Goal: Task Accomplishment & Management: Manage account settings

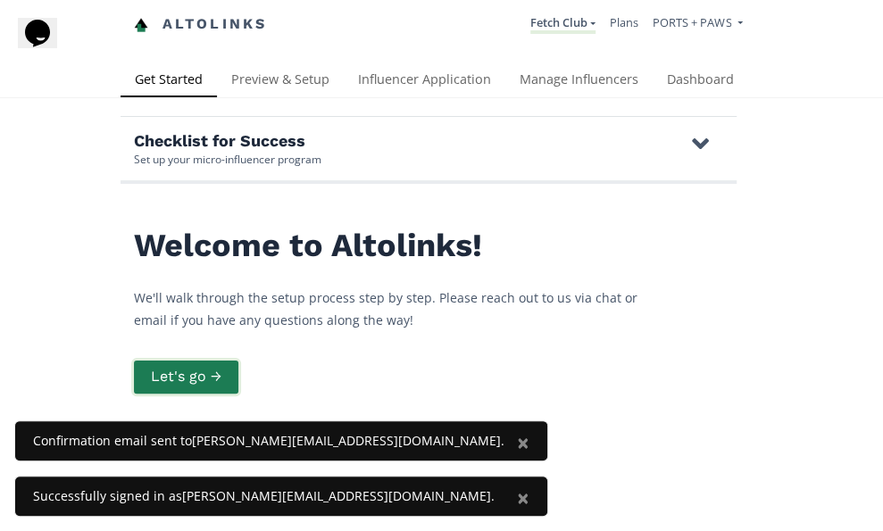
click at [221, 369] on button "Let's go →" at bounding box center [186, 377] width 110 height 38
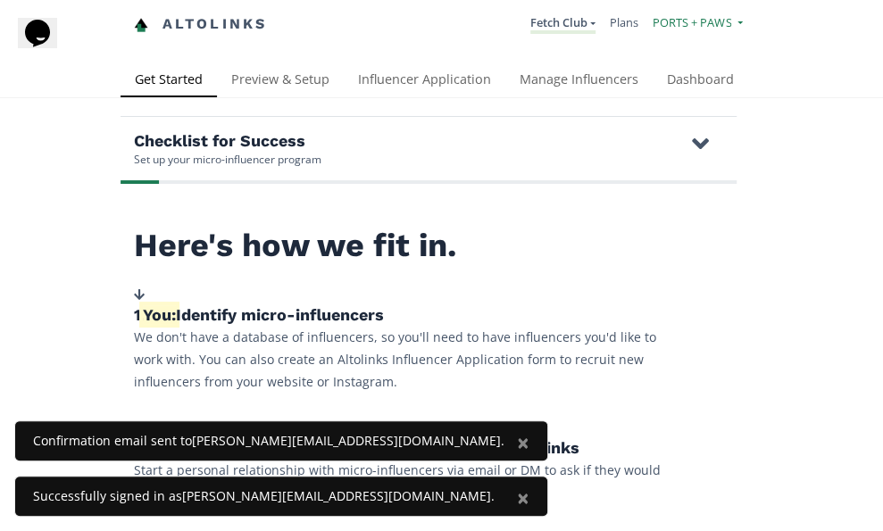
click at [707, 22] on span "PORTS + PAWS" at bounding box center [691, 22] width 79 height 16
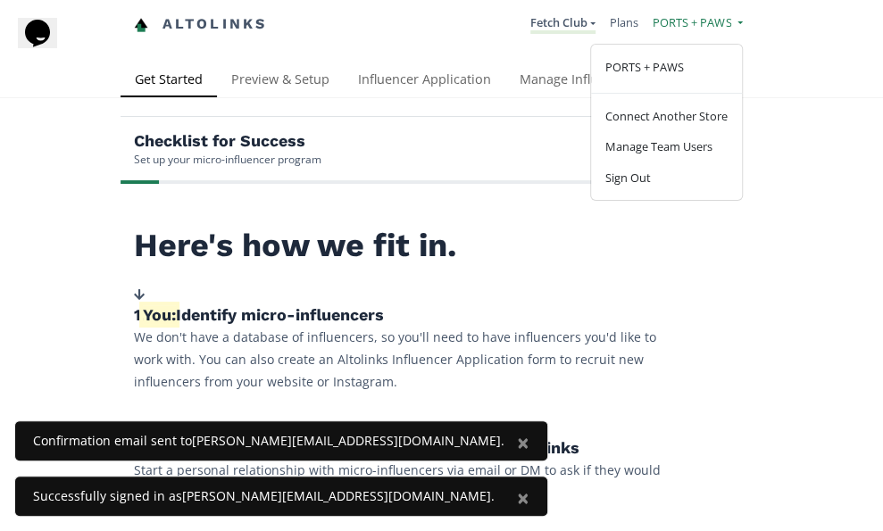
click at [707, 22] on span "PORTS + PAWS" at bounding box center [691, 22] width 79 height 16
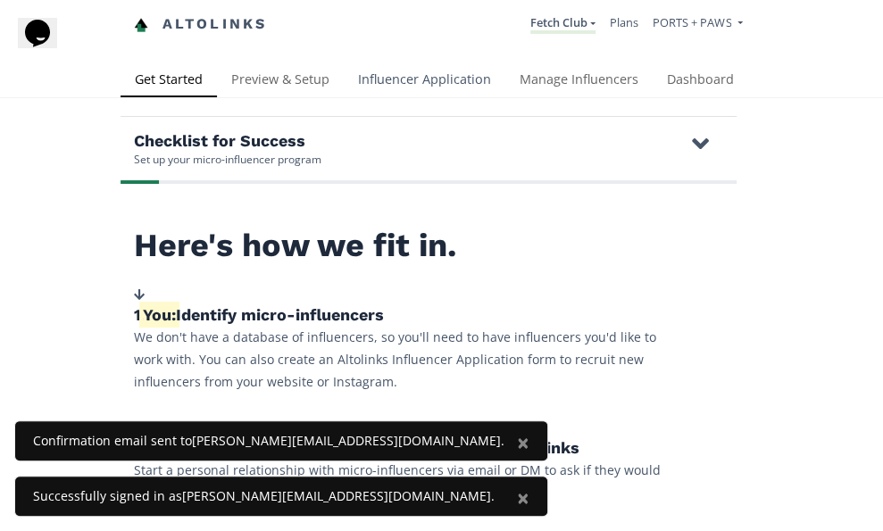
click at [441, 77] on link "Influencer Application" at bounding box center [425, 81] width 162 height 36
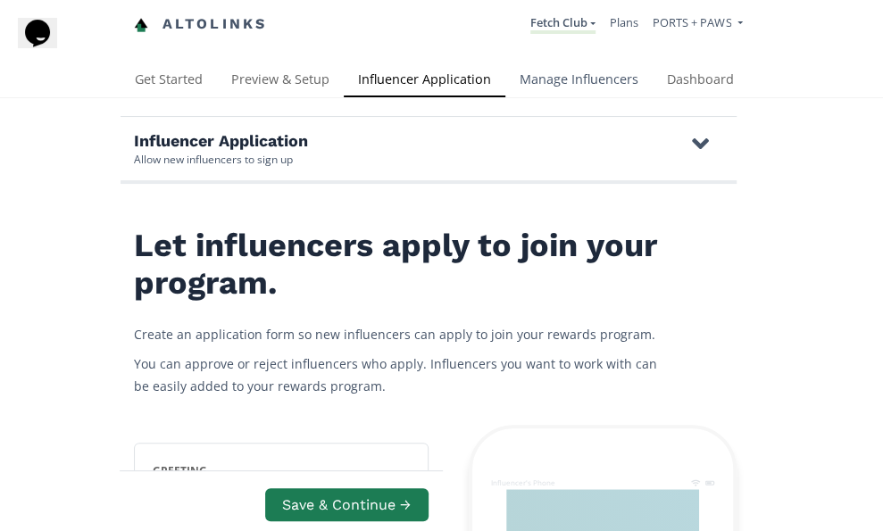
click at [583, 79] on link "Manage Influencers" at bounding box center [578, 81] width 147 height 36
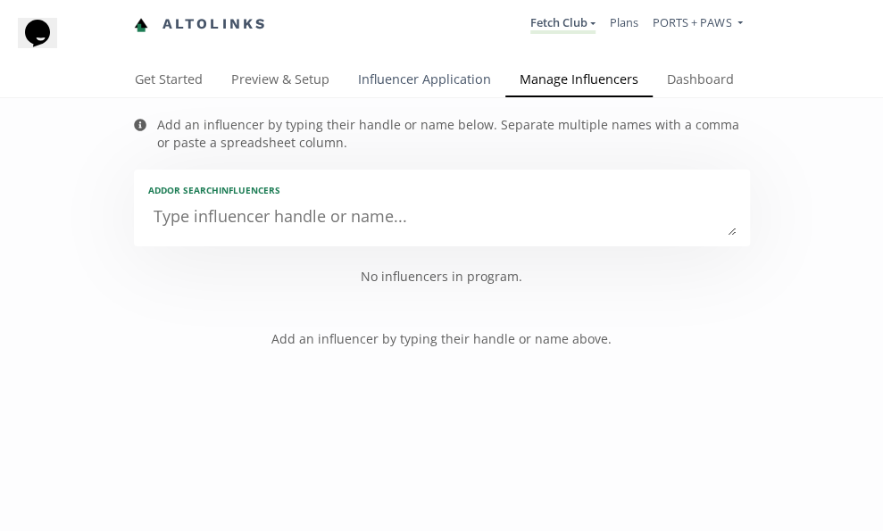
click at [426, 72] on link "Influencer Application" at bounding box center [425, 81] width 162 height 36
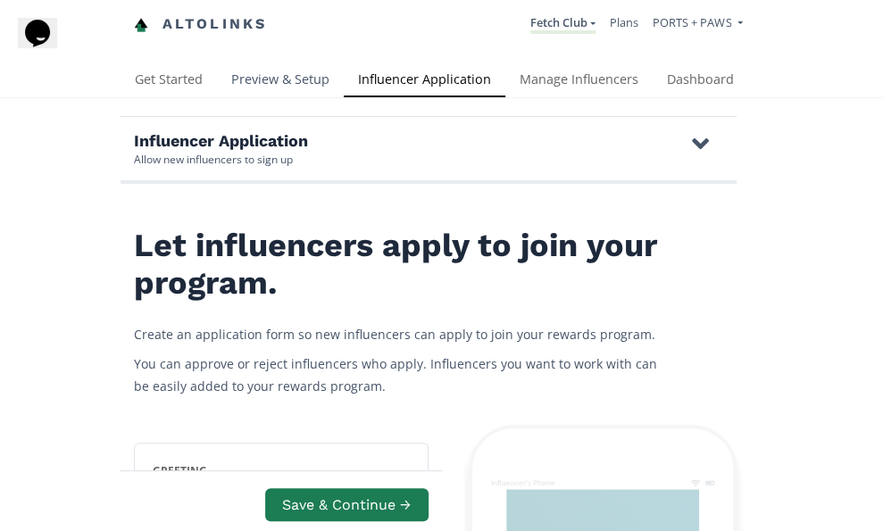
click at [284, 72] on link "Preview & Setup" at bounding box center [280, 81] width 127 height 36
click at [296, 78] on link "Preview & Setup" at bounding box center [280, 81] width 127 height 36
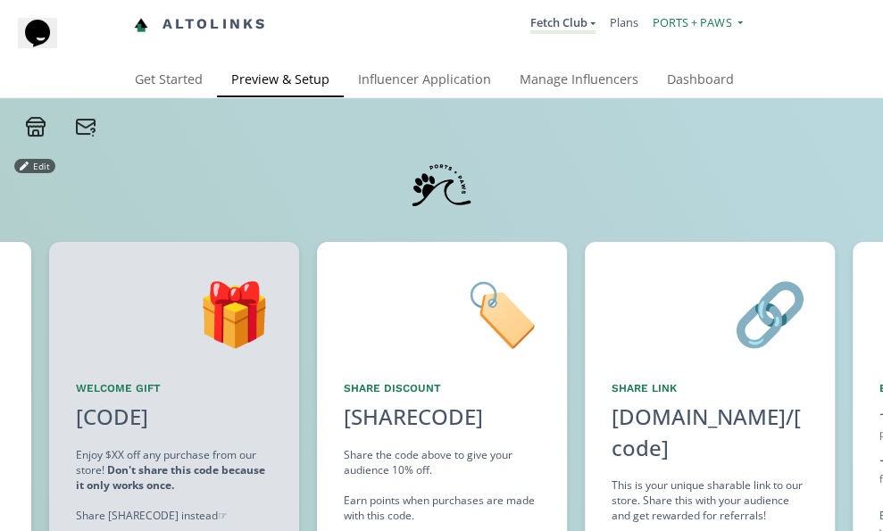
click at [732, 19] on link "PORTS + PAWS" at bounding box center [696, 24] width 89 height 21
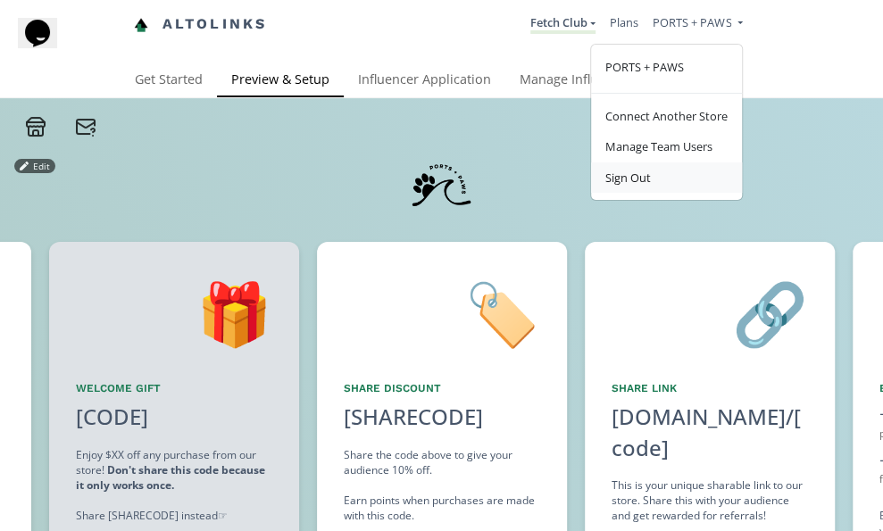
click at [647, 172] on link "Sign Out" at bounding box center [666, 177] width 151 height 30
